Goal: Find specific page/section: Find specific page/section

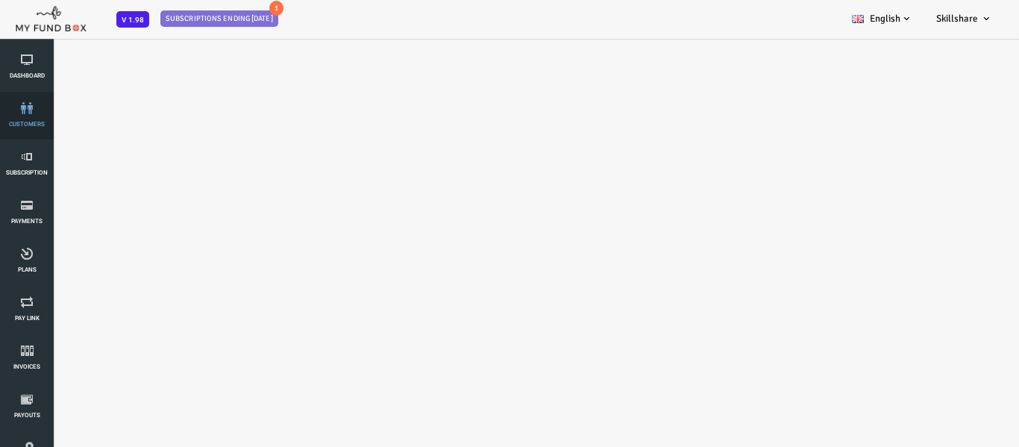
click at [0, 0] on span "customers" at bounding box center [0, 0] width 0 height 0
select select "100"
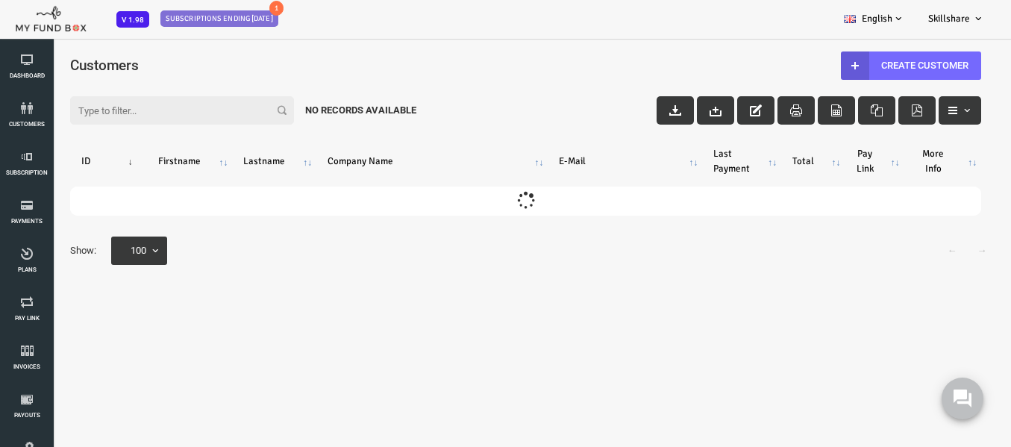
click at [142, 106] on input "Filter:" at bounding box center [142, 110] width 224 height 28
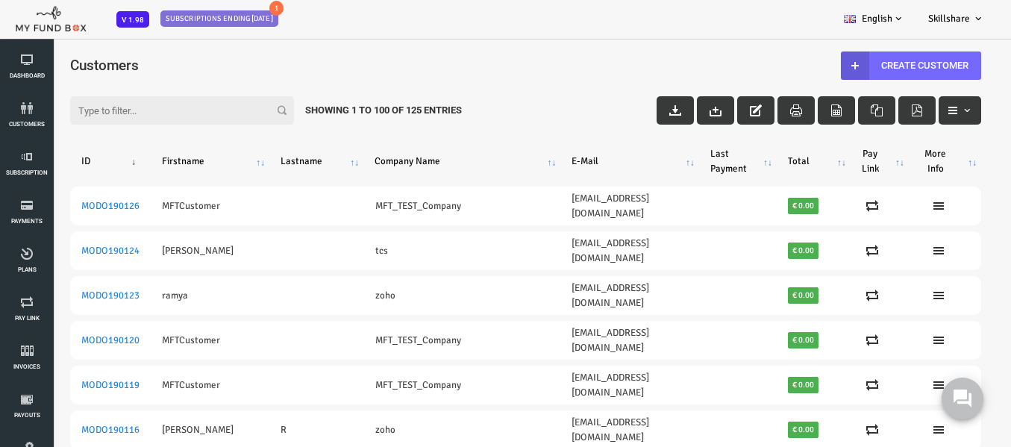
paste input "MFT-Customer_11"
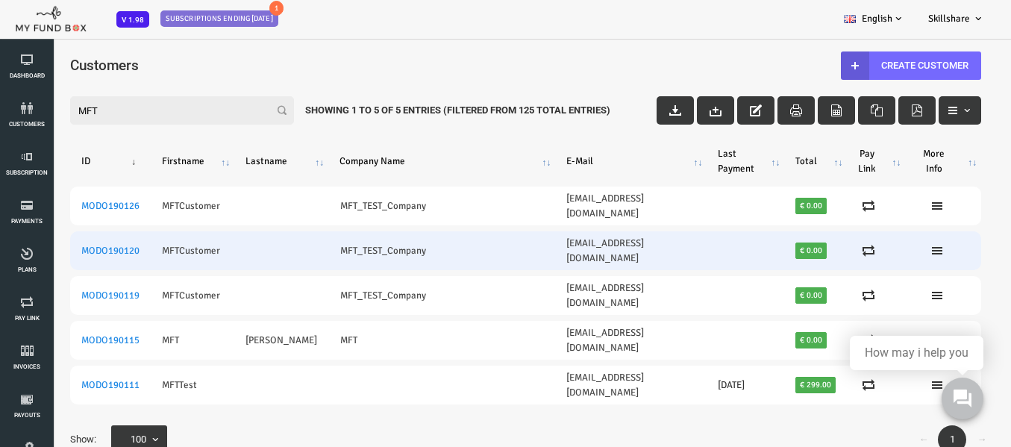
scroll to position [42, 0]
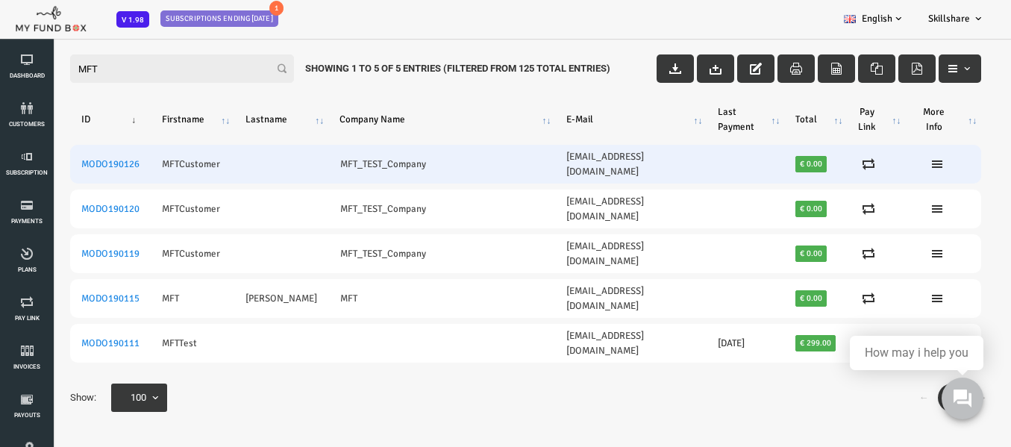
type input "MFT"
click at [187, 158] on td "MFTCustomer" at bounding box center [152, 164] width 84 height 39
drag, startPoint x: 643, startPoint y: 160, endPoint x: 519, endPoint y: 169, distance: 124.9
click at [519, 169] on td "[EMAIL_ADDRESS][DOMAIN_NAME]" at bounding box center [590, 164] width 151 height 39
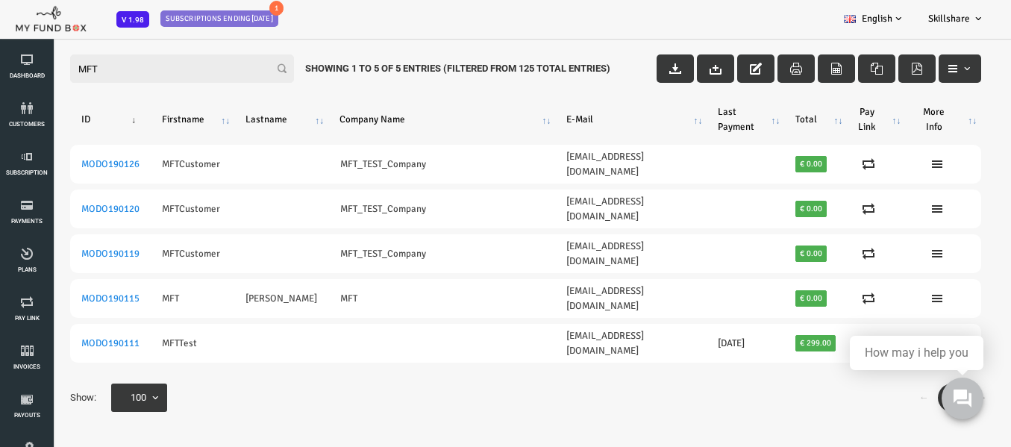
click at [359, 384] on div "← 1 → Show: 10 25 50 100 100" at bounding box center [485, 405] width 941 height 43
